Goal: Find specific page/section: Find specific page/section

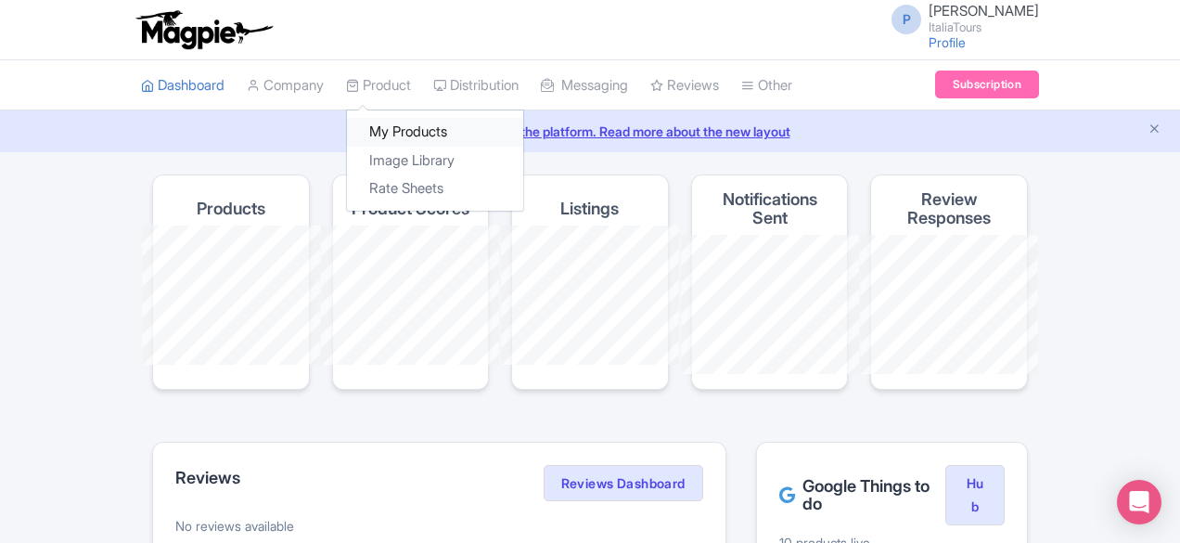
click at [347, 136] on link "My Products" at bounding box center [435, 132] width 176 height 29
